Goal: Complete application form

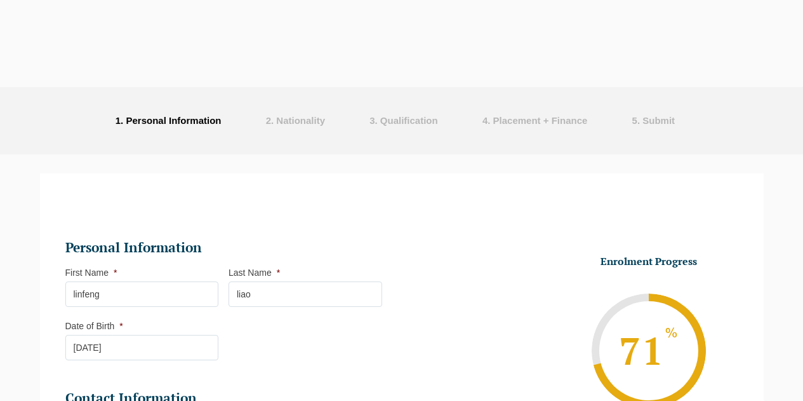
select select "Blended Full Time Learning"
select select "VIC"
select select
select select "[DATE] ([DATE] to [DATE])"
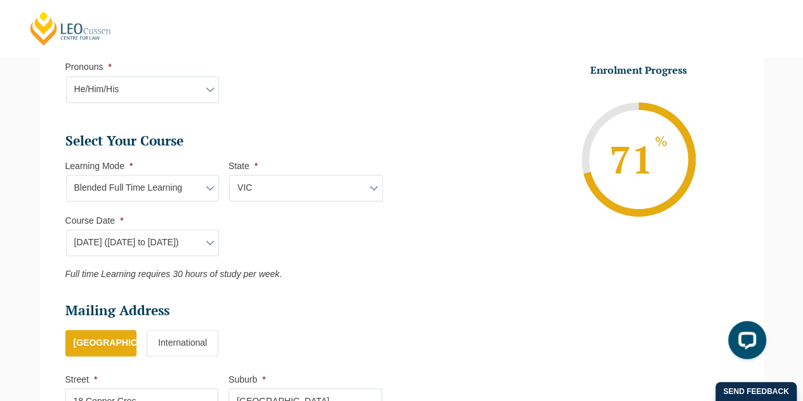
scroll to position [825, 0]
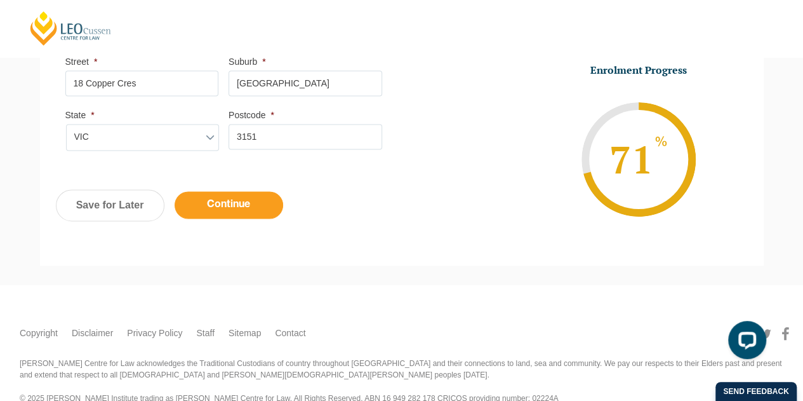
click at [255, 208] on input "Continue" at bounding box center [229, 204] width 109 height 27
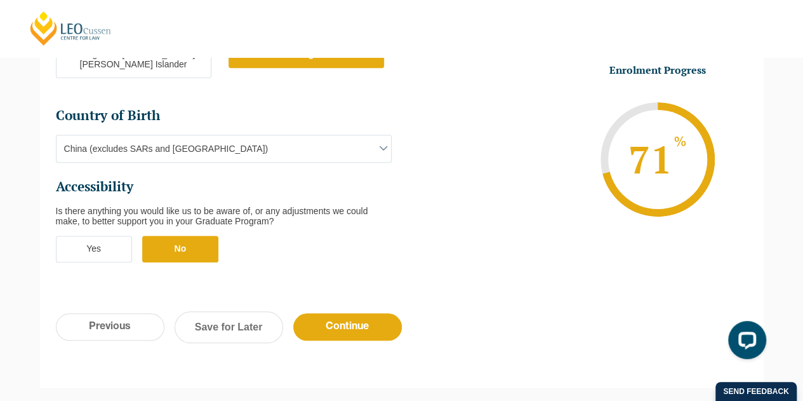
scroll to position [554, 0]
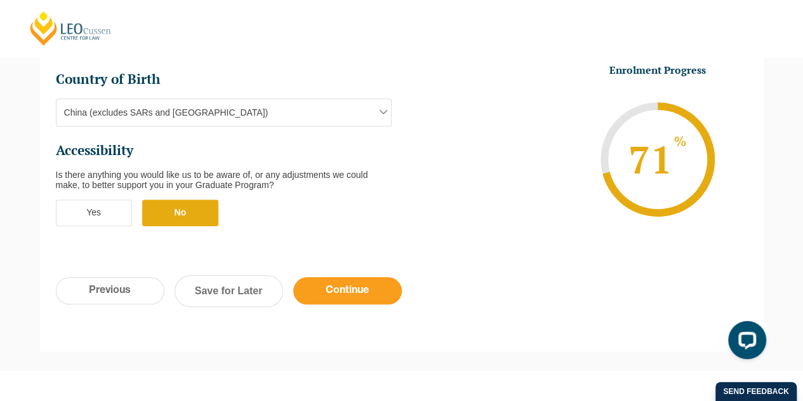
click at [329, 277] on input "Continue" at bounding box center [347, 290] width 109 height 27
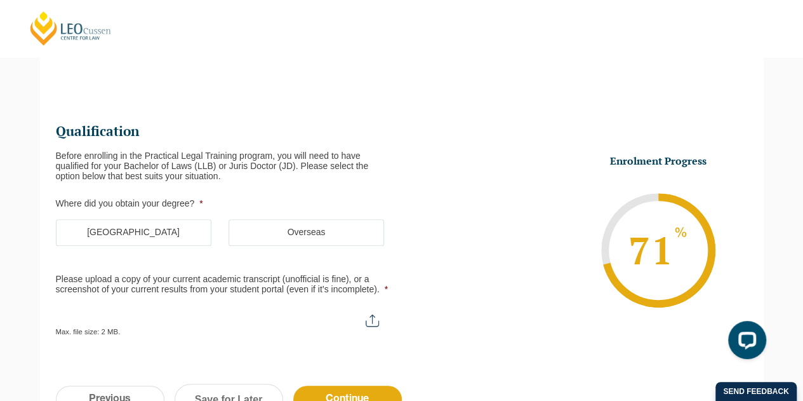
scroll to position [110, 0]
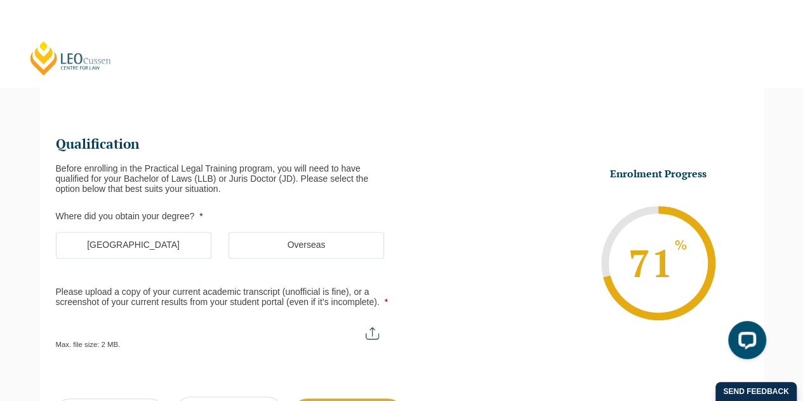
click at [149, 237] on label "[GEOGRAPHIC_DATA]" at bounding box center [134, 245] width 156 height 27
click at [0, 0] on input "[GEOGRAPHIC_DATA]" at bounding box center [0, 0] width 0 height 0
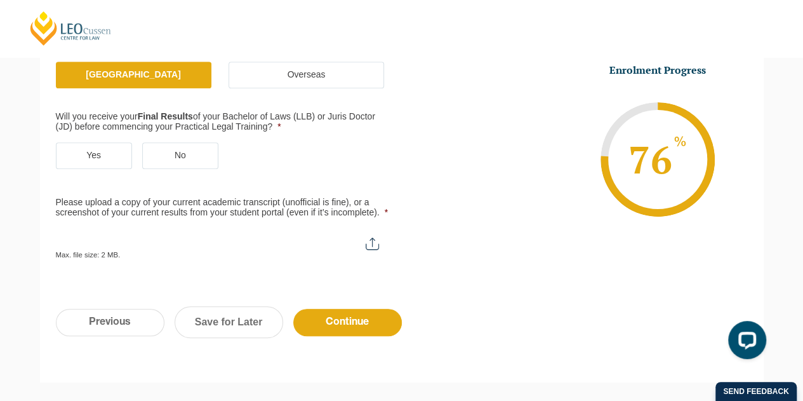
scroll to position [237, 0]
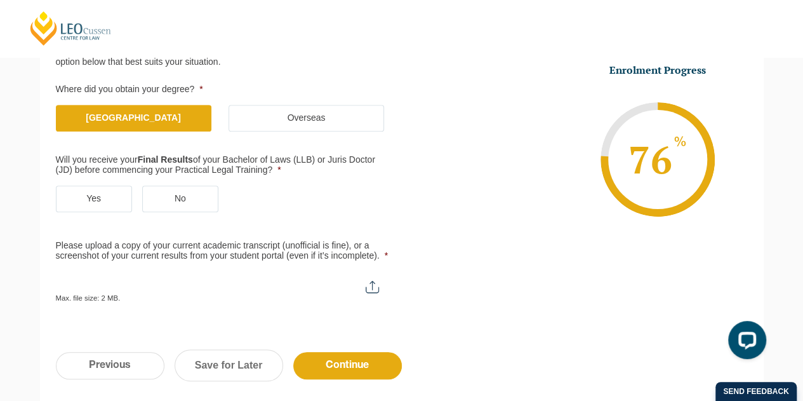
click at [164, 197] on label "No" at bounding box center [180, 198] width 76 height 27
click at [0, 0] on input "No" at bounding box center [0, 0] width 0 height 0
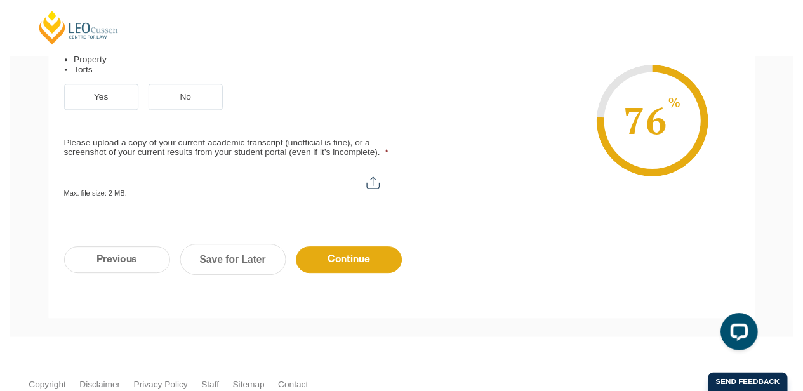
scroll to position [554, 0]
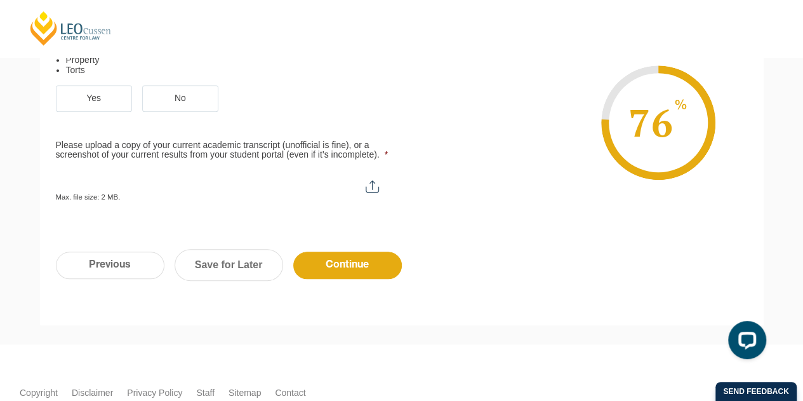
click at [113, 98] on label "Yes" at bounding box center [94, 98] width 76 height 27
click at [0, 0] on input "Yes" at bounding box center [0, 0] width 0 height 0
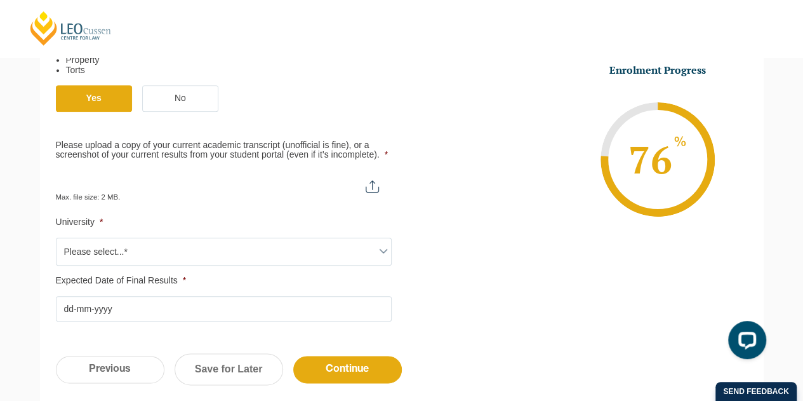
click at [372, 183] on input "Please upload a copy of your current academic transcript (unofficial is fine), …" at bounding box center [224, 181] width 336 height 22
type input "C:\fakepath\TRANSCRIPT - [PERSON_NAME] (Linfeng) Liao.pdf"
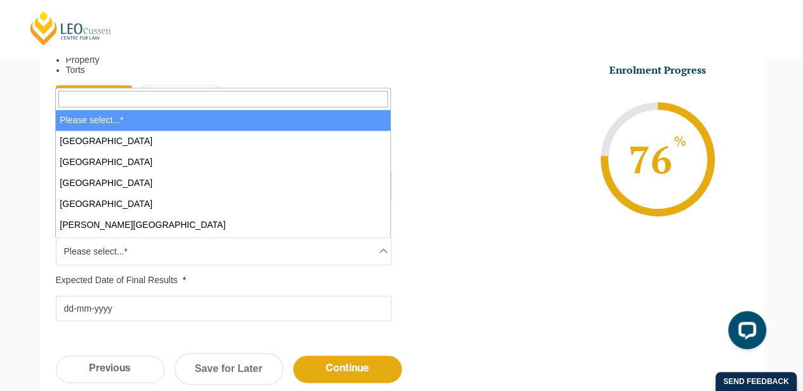
click at [311, 238] on span "Please select...*" at bounding box center [224, 251] width 335 height 27
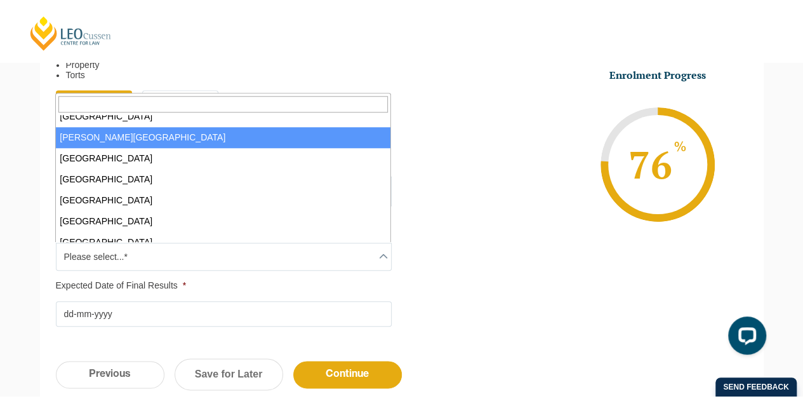
scroll to position [317, 0]
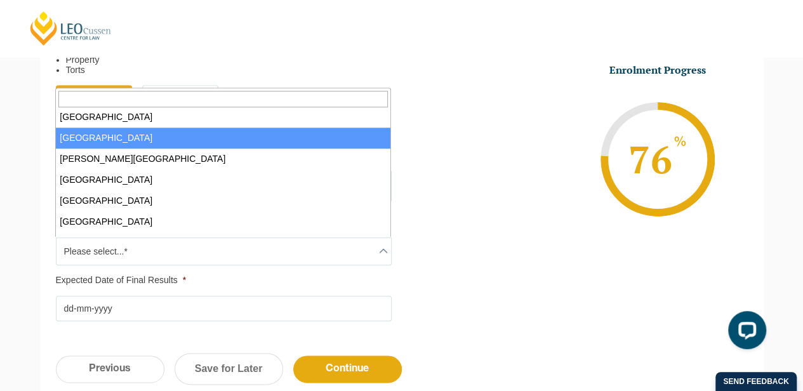
select select "[GEOGRAPHIC_DATA]"
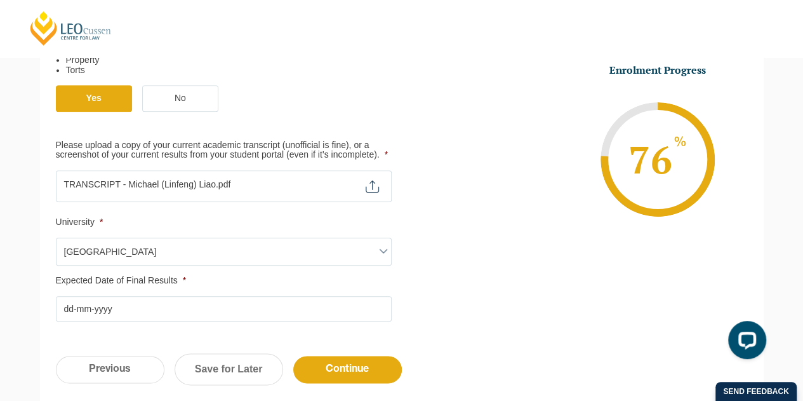
click at [184, 293] on li "Expected Date of Final Results * DD dash MM dash YYYY" at bounding box center [229, 299] width 346 height 46
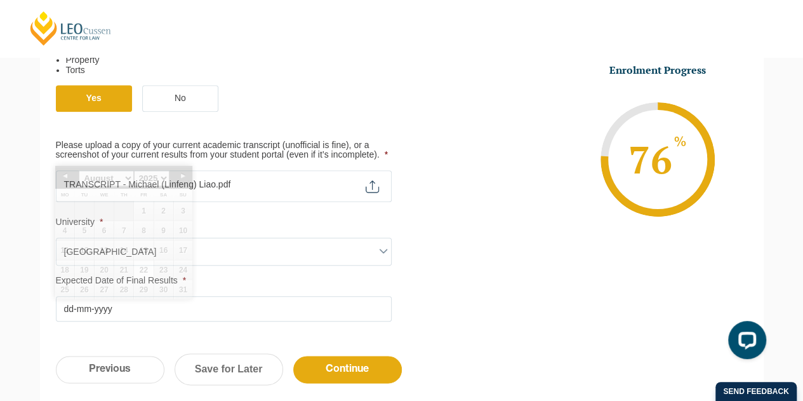
click at [182, 297] on input "Expected Date of Final Results *" at bounding box center [224, 308] width 336 height 25
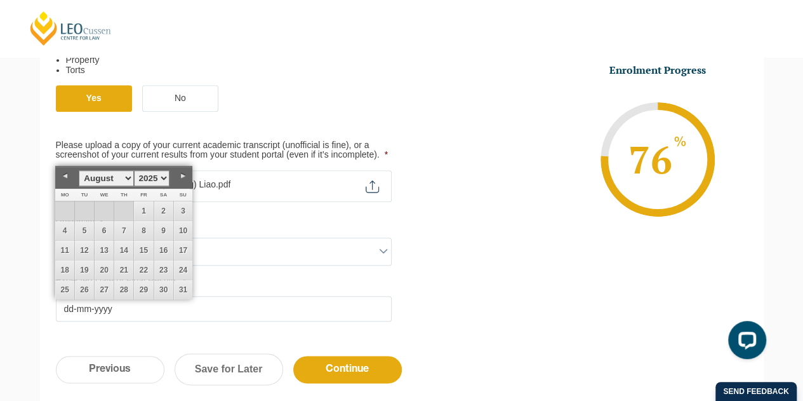
click at [130, 177] on select "January February March April May June July August September October November De…" at bounding box center [106, 178] width 55 height 16
click at [144, 284] on link "28" at bounding box center [143, 289] width 19 height 19
type input "[DATE]"
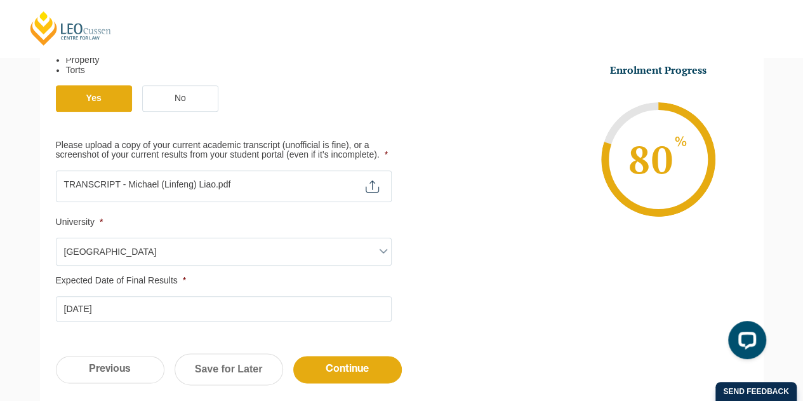
scroll to position [681, 0]
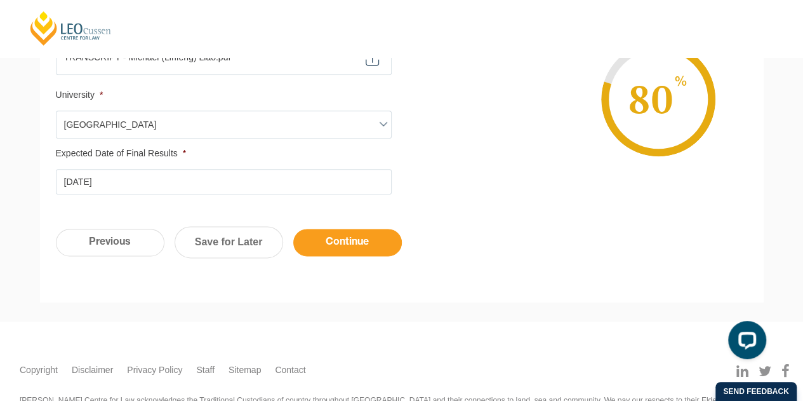
click at [342, 239] on input "Continue" at bounding box center [347, 242] width 109 height 27
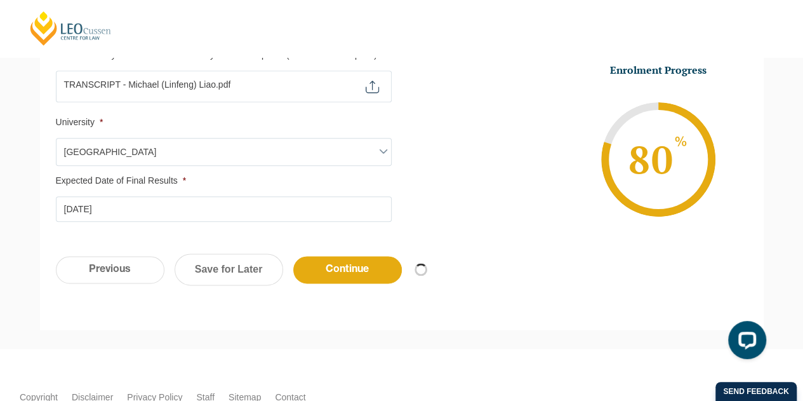
scroll to position [737, 0]
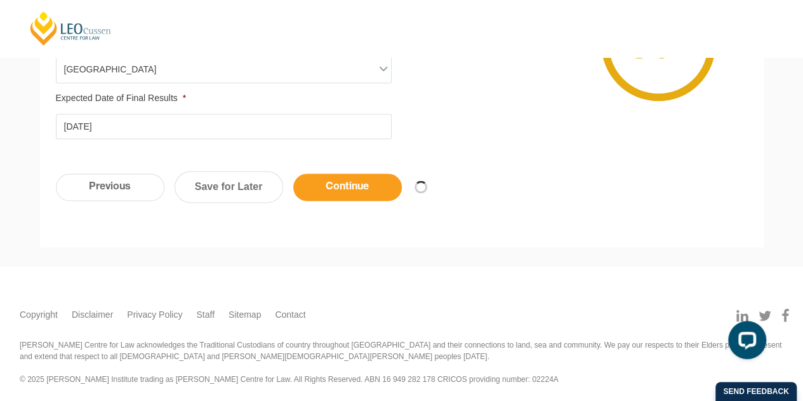
click at [368, 191] on input "Continue" at bounding box center [347, 186] width 109 height 27
click at [448, 281] on footer "[PERSON_NAME] Quick Links About Us Our Graduate Alumni Continuing Professional …" at bounding box center [401, 335] width 822 height 138
click at [364, 191] on input "Continue" at bounding box center [347, 186] width 109 height 27
click at [377, 188] on input "Continue" at bounding box center [347, 186] width 109 height 27
click at [724, 189] on div "Previous Continue Save for Later" at bounding box center [402, 193] width 724 height 70
